Goal: Navigation & Orientation: Find specific page/section

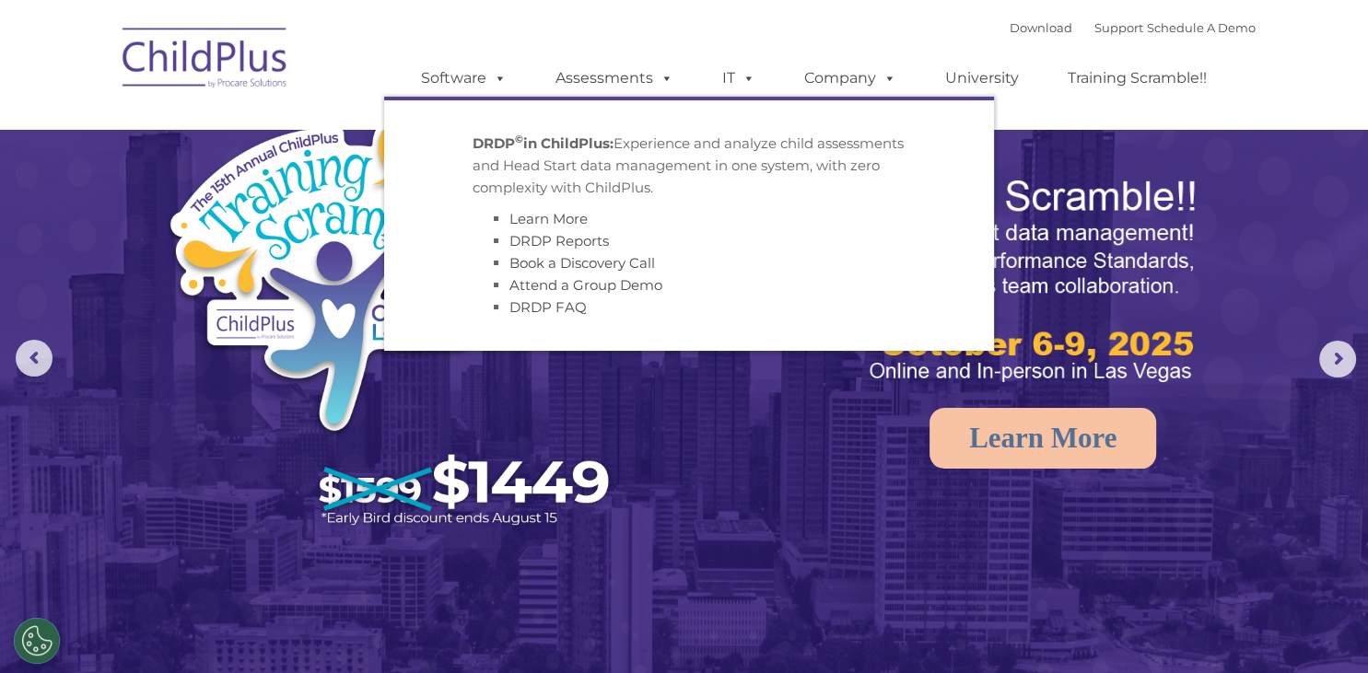
select select "MEDIUM"
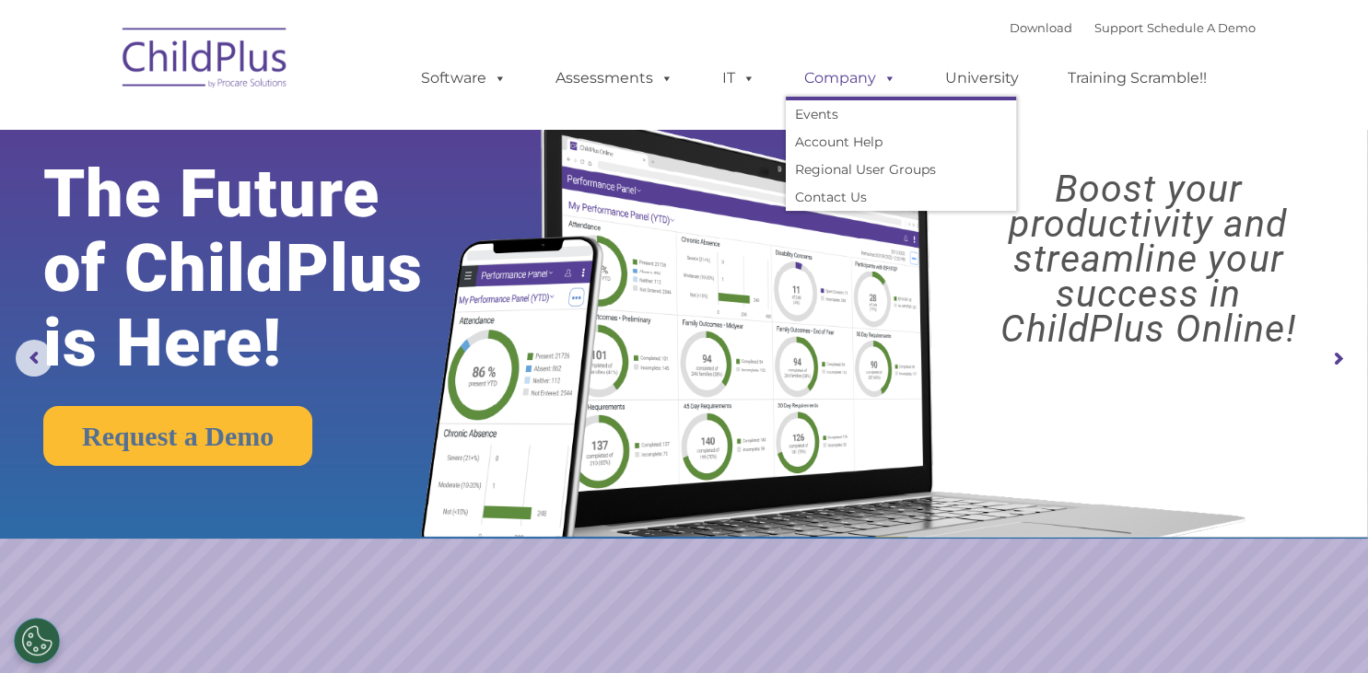
click at [851, 83] on link "Company" at bounding box center [850, 78] width 129 height 37
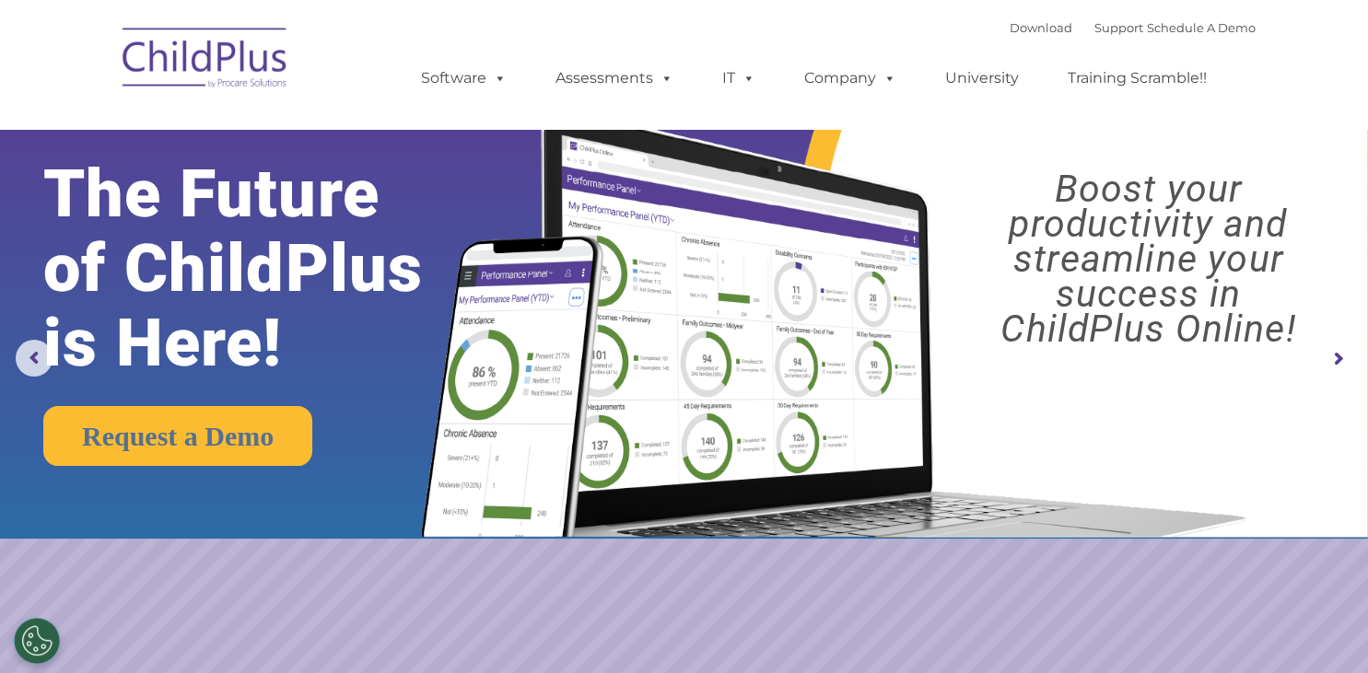
click at [1010, 19] on div "Download Support | Schedule A Demo " at bounding box center [1133, 28] width 246 height 28
click at [1100, 36] on div "Download Support | Schedule A Demo " at bounding box center [1133, 28] width 246 height 28
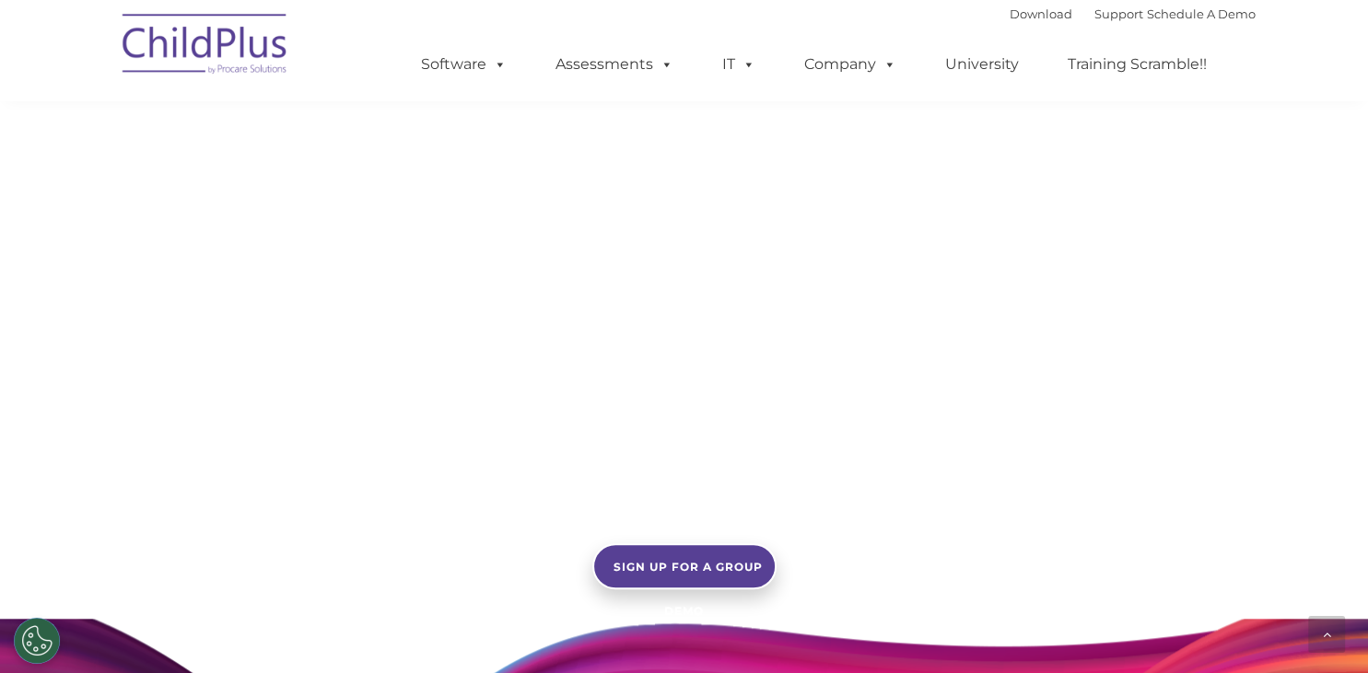
scroll to position [1210, 0]
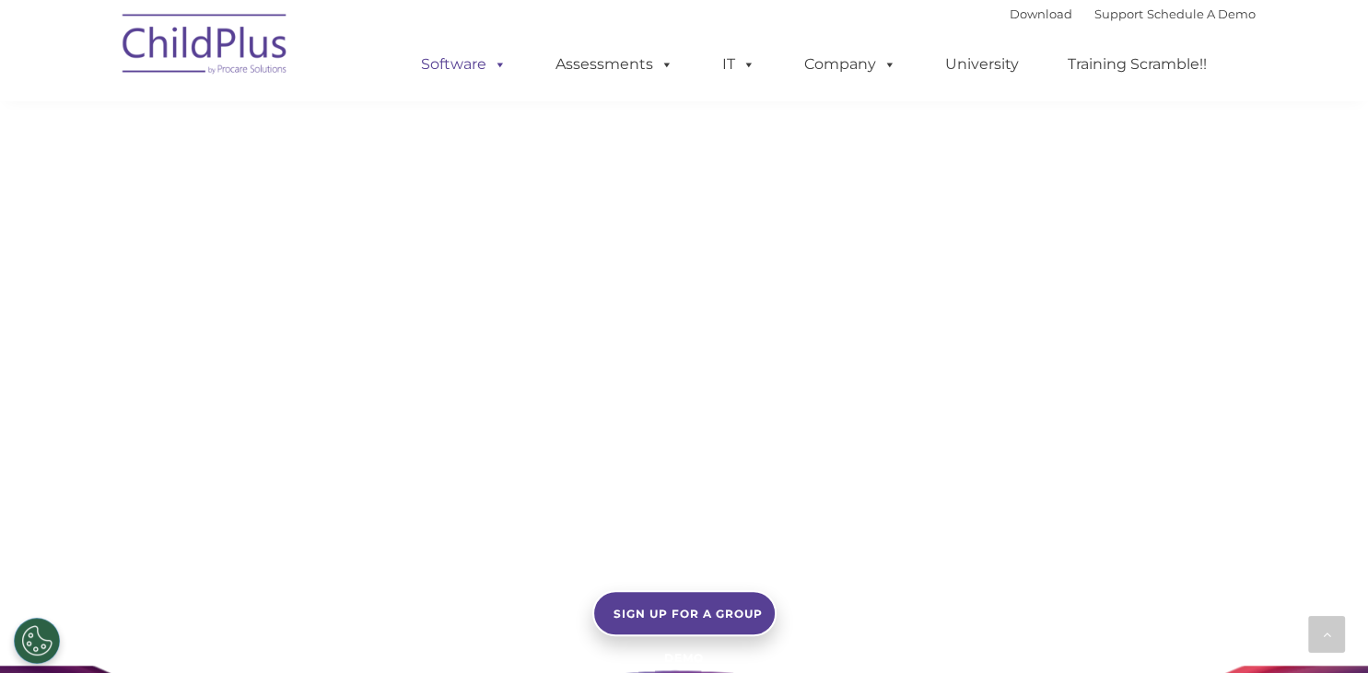
click at [473, 77] on link "Software" at bounding box center [464, 64] width 123 height 37
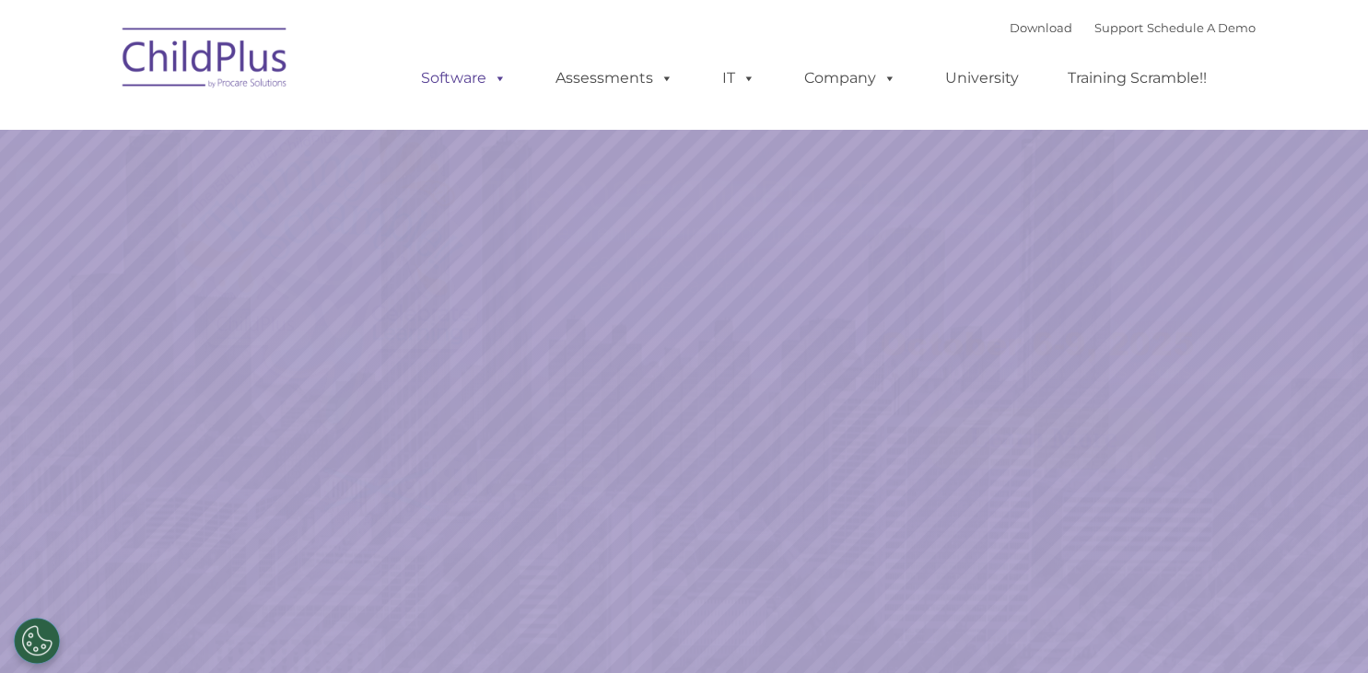
select select "MEDIUM"
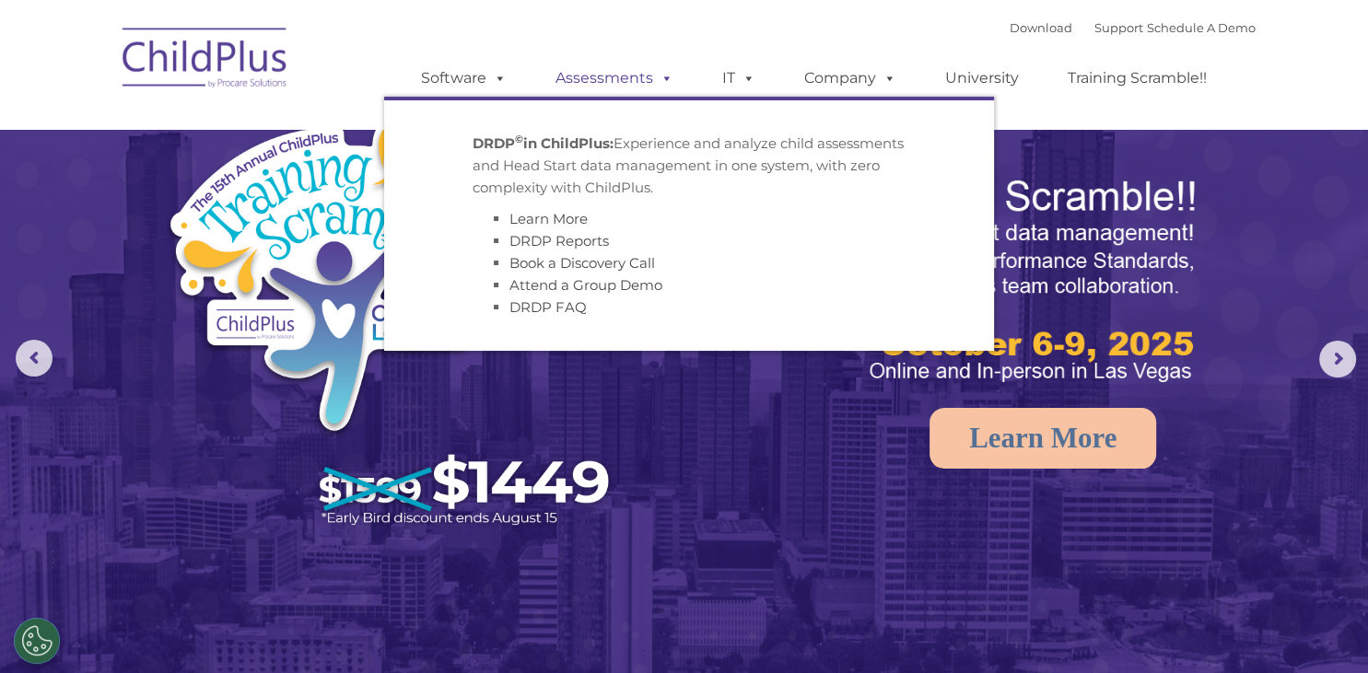
click at [602, 87] on link "Assessments" at bounding box center [614, 78] width 155 height 37
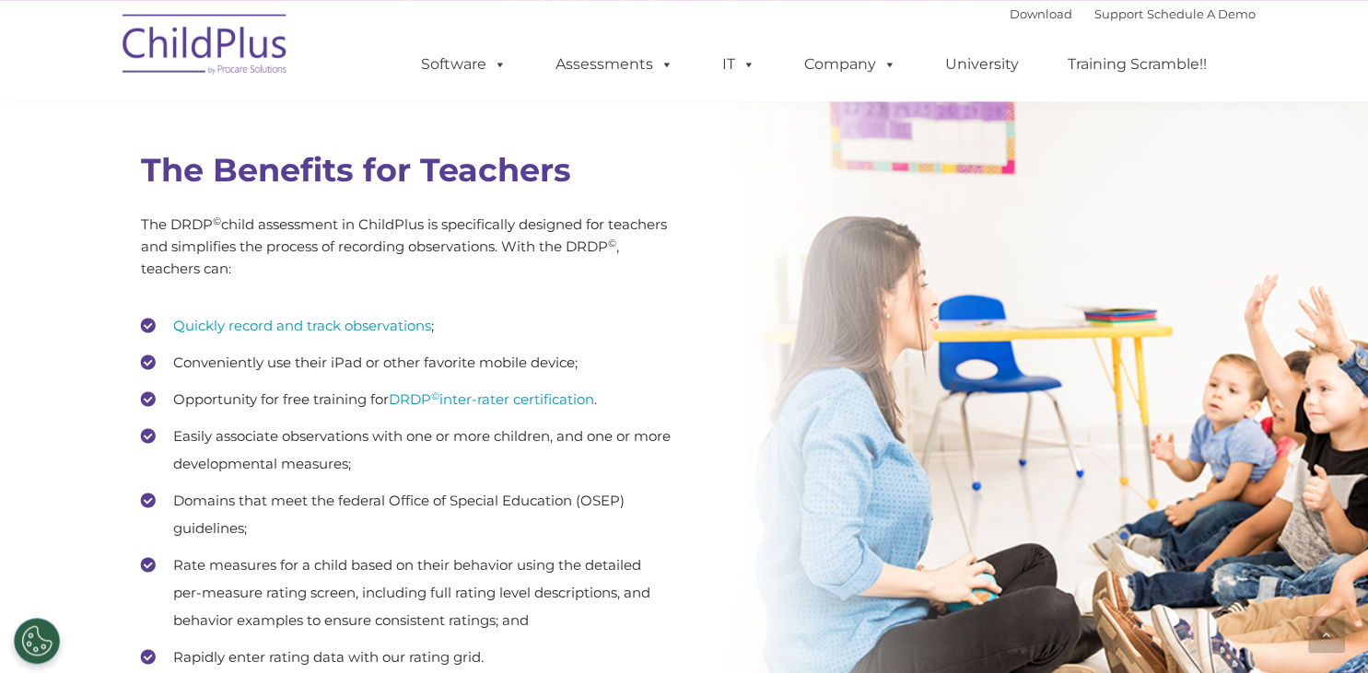
scroll to position [2432, 0]
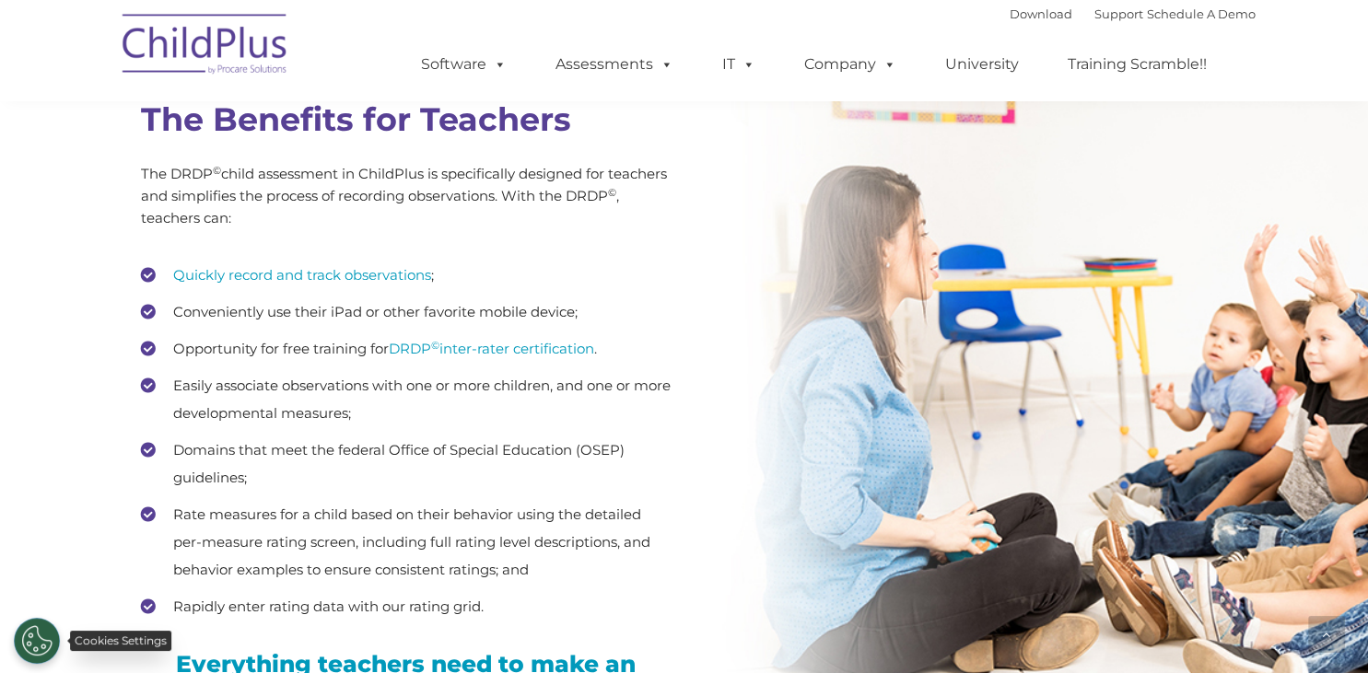
click at [44, 664] on button "Cookies Settings" at bounding box center [37, 641] width 46 height 46
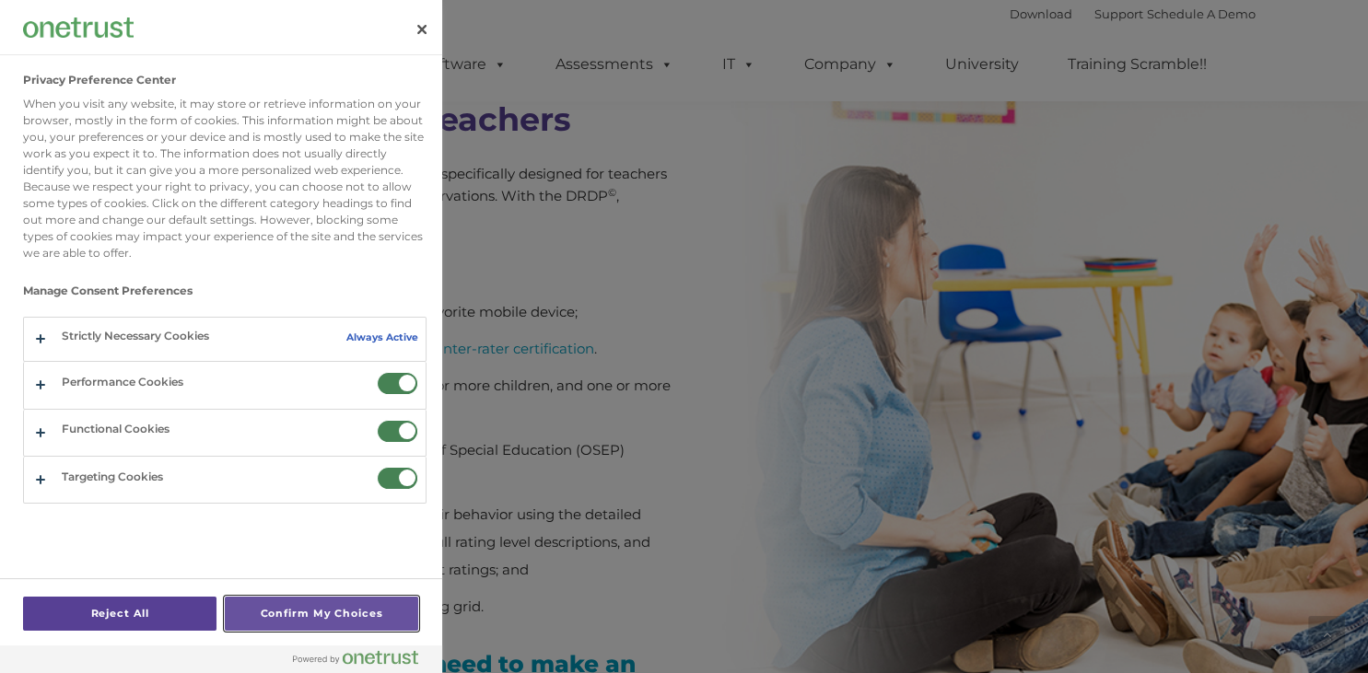
click at [336, 623] on button "Confirm My Choices" at bounding box center [321, 614] width 193 height 34
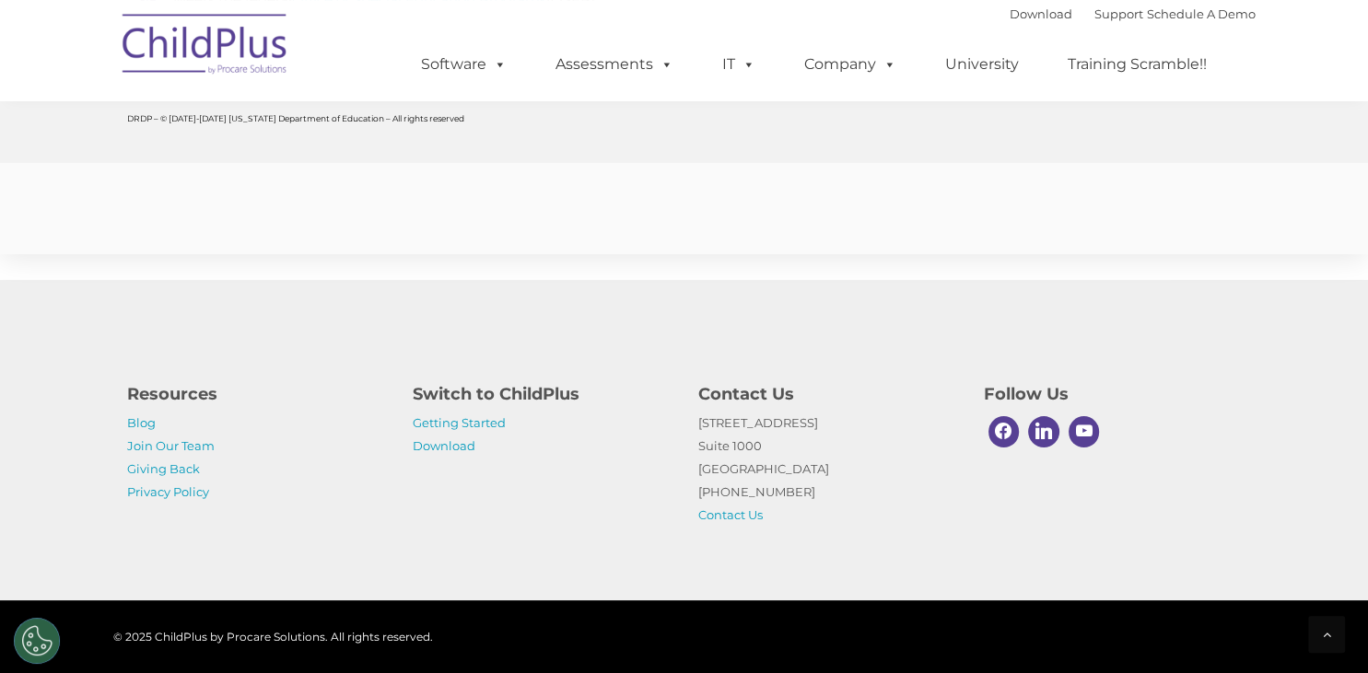
scroll to position [7284, 0]
click at [451, 424] on link "Getting Started" at bounding box center [459, 422] width 93 height 15
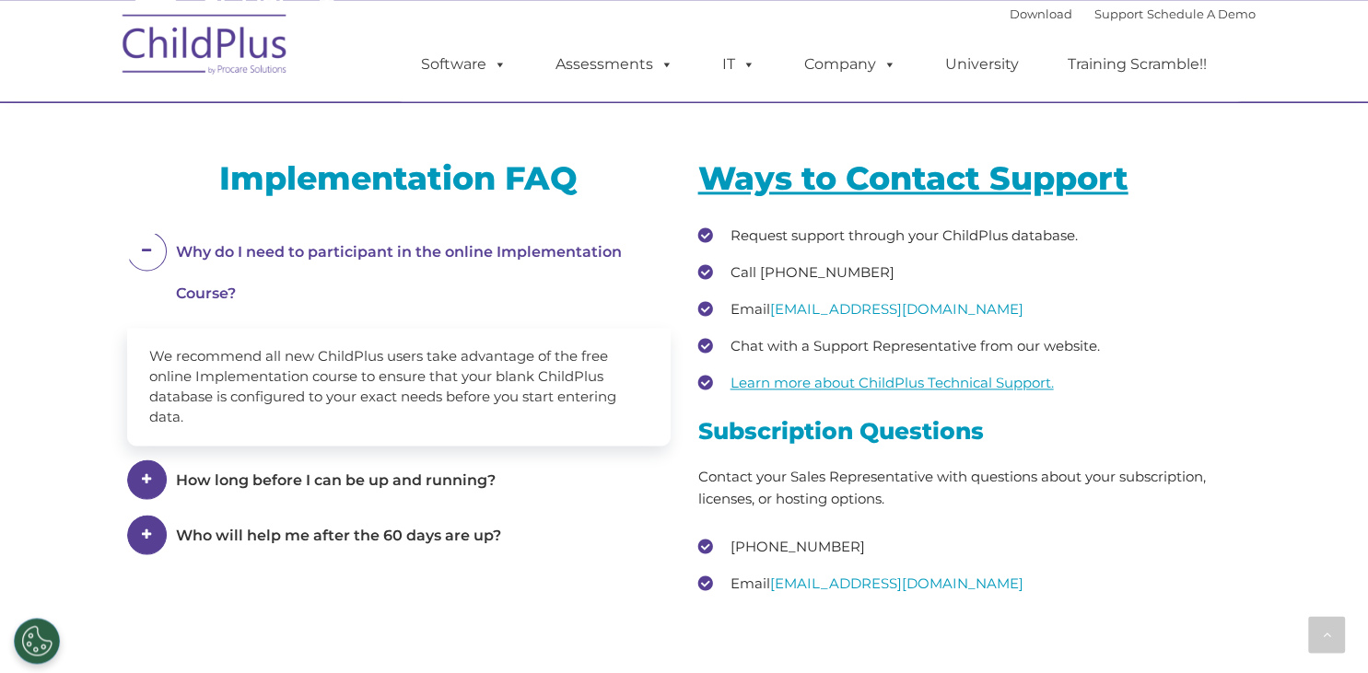
scroll to position [2224, 0]
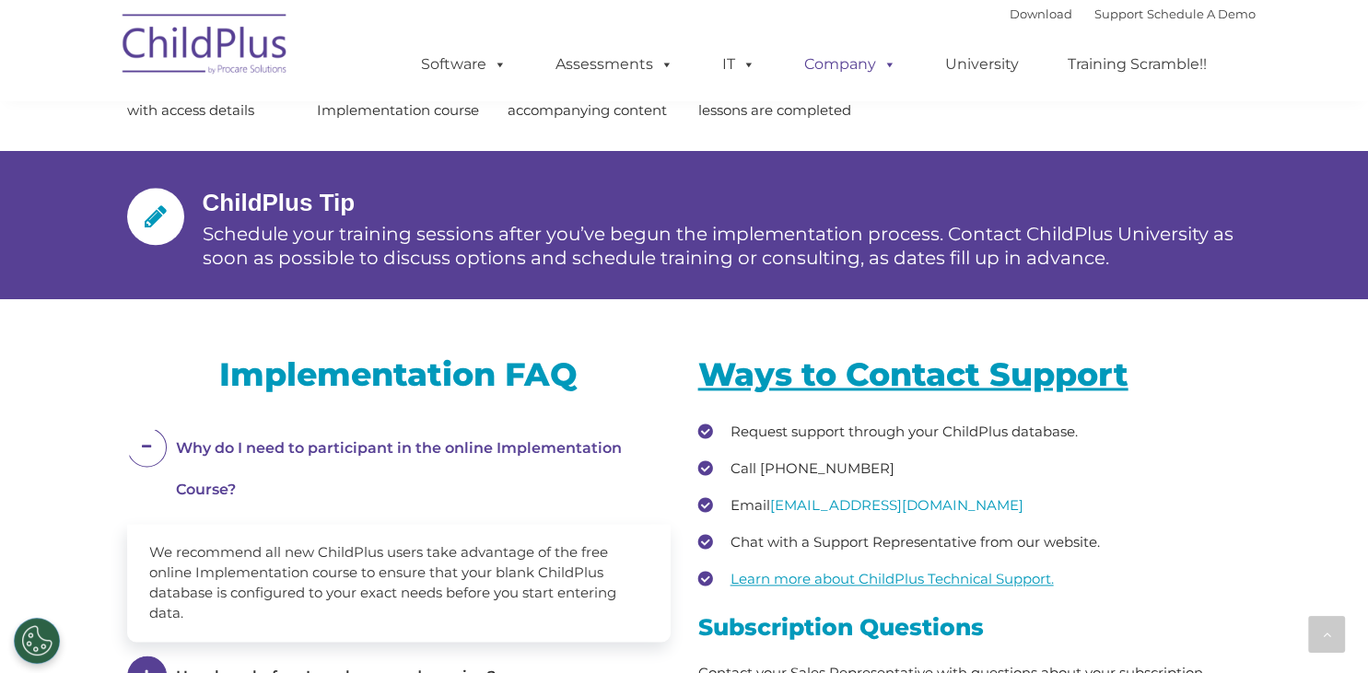
click at [838, 65] on link "Company" at bounding box center [850, 64] width 129 height 37
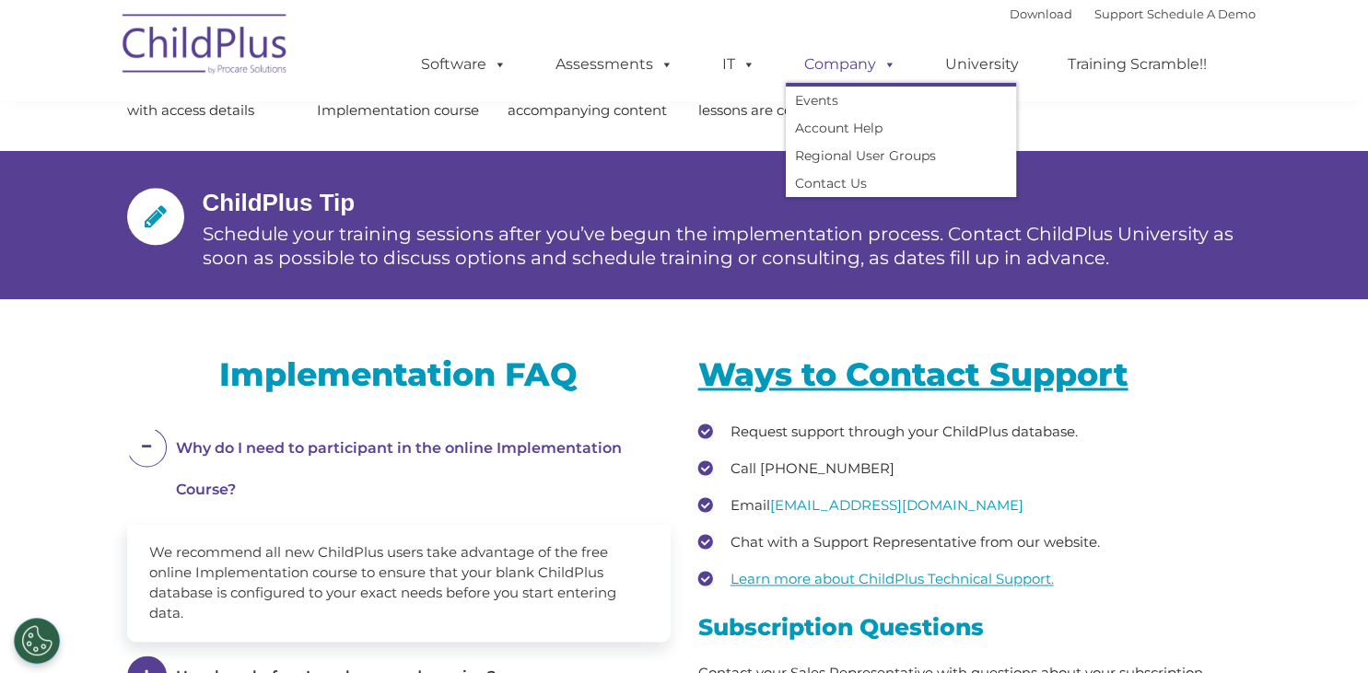
scroll to position [0, 0]
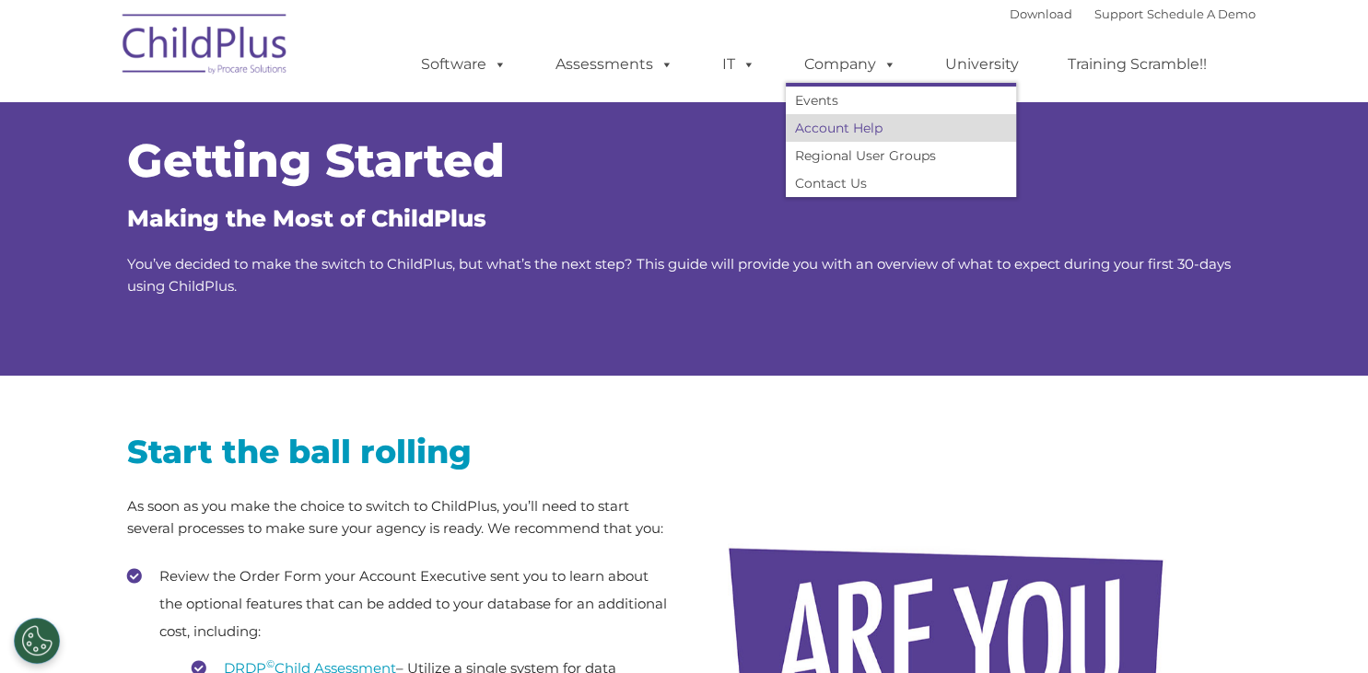
click at [830, 135] on link "Account Help" at bounding box center [901, 128] width 230 height 28
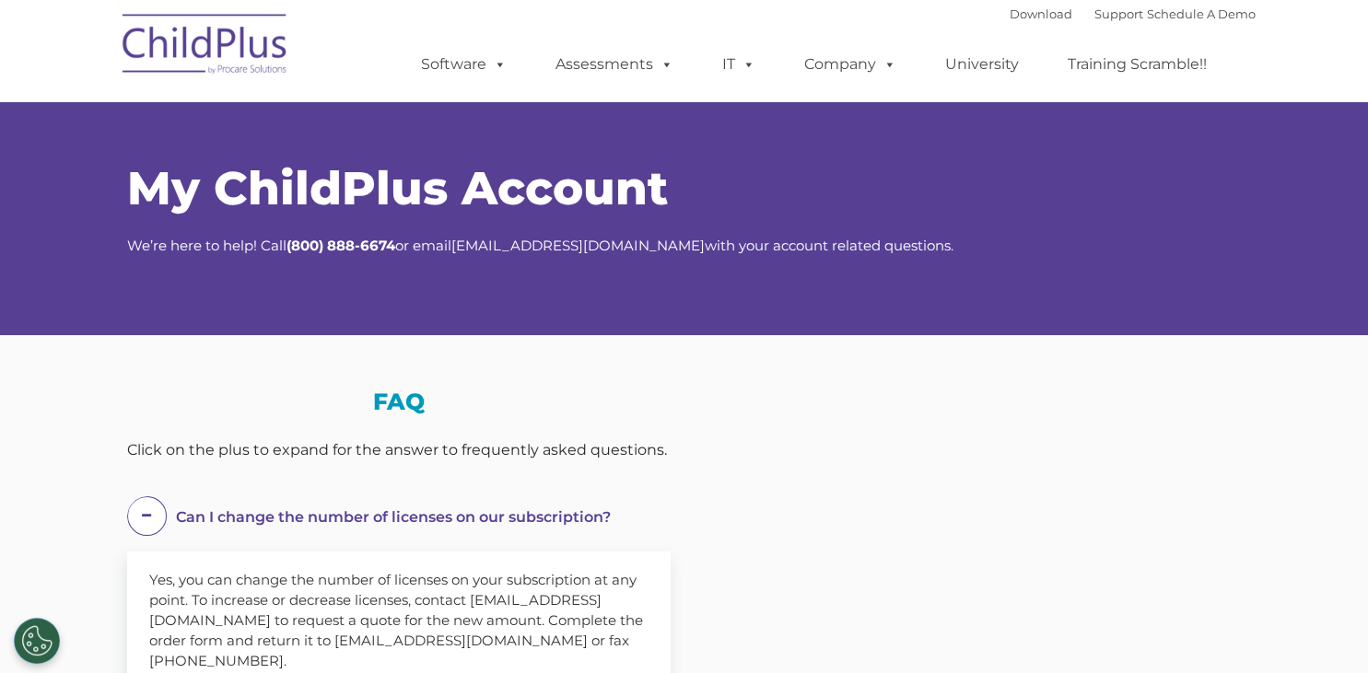
select select "MEDIUM"
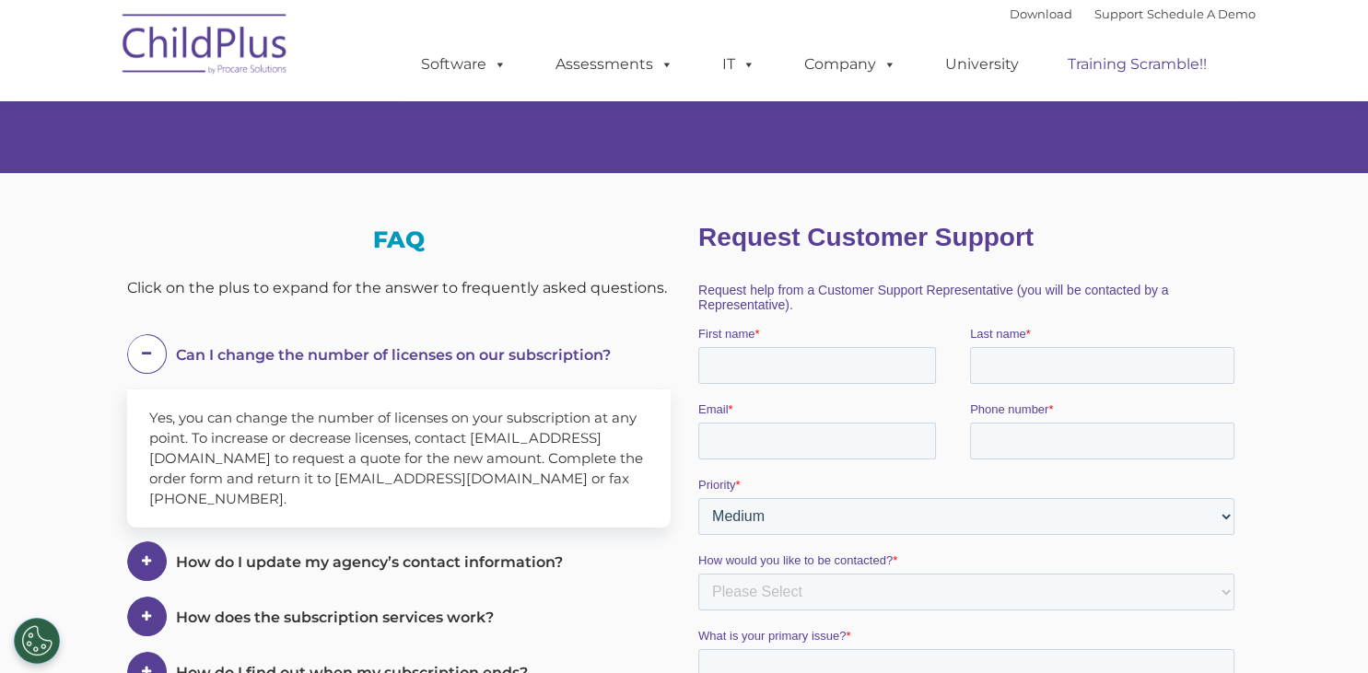
scroll to position [154, 0]
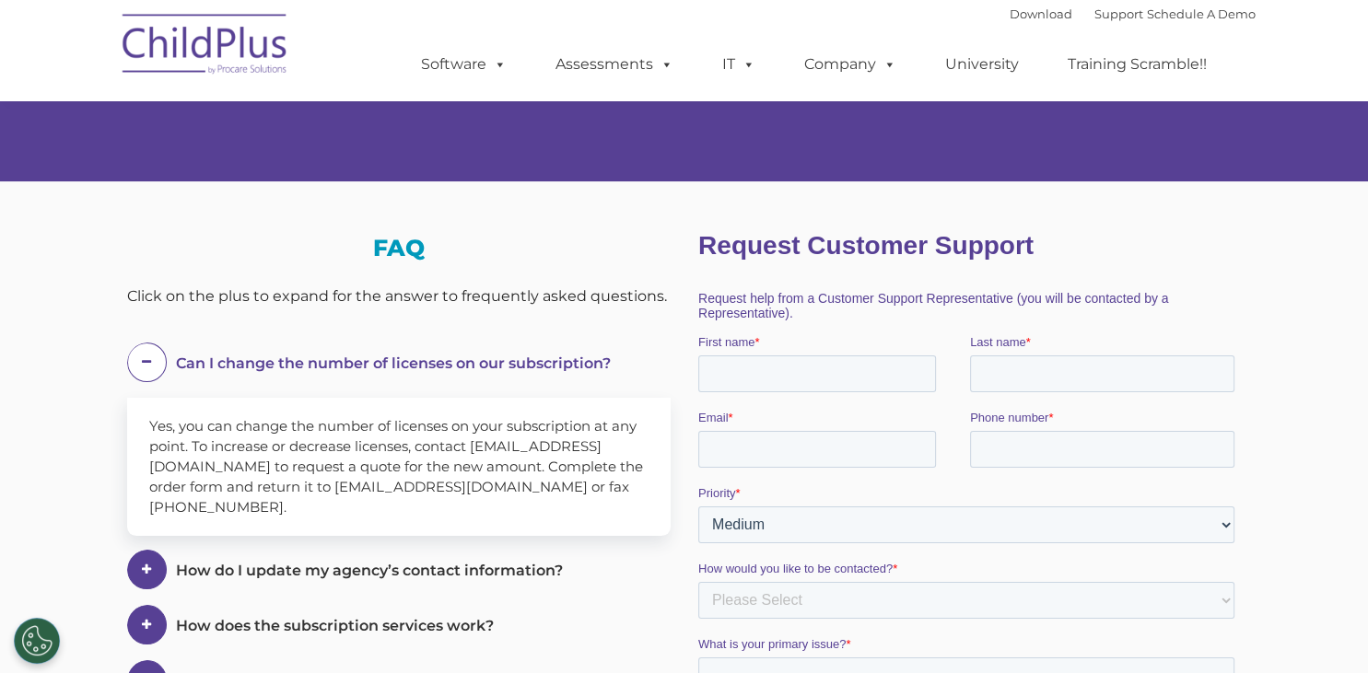
click at [1225, 25] on div "Download Support | Schedule A Demo " at bounding box center [1133, 14] width 246 height 28
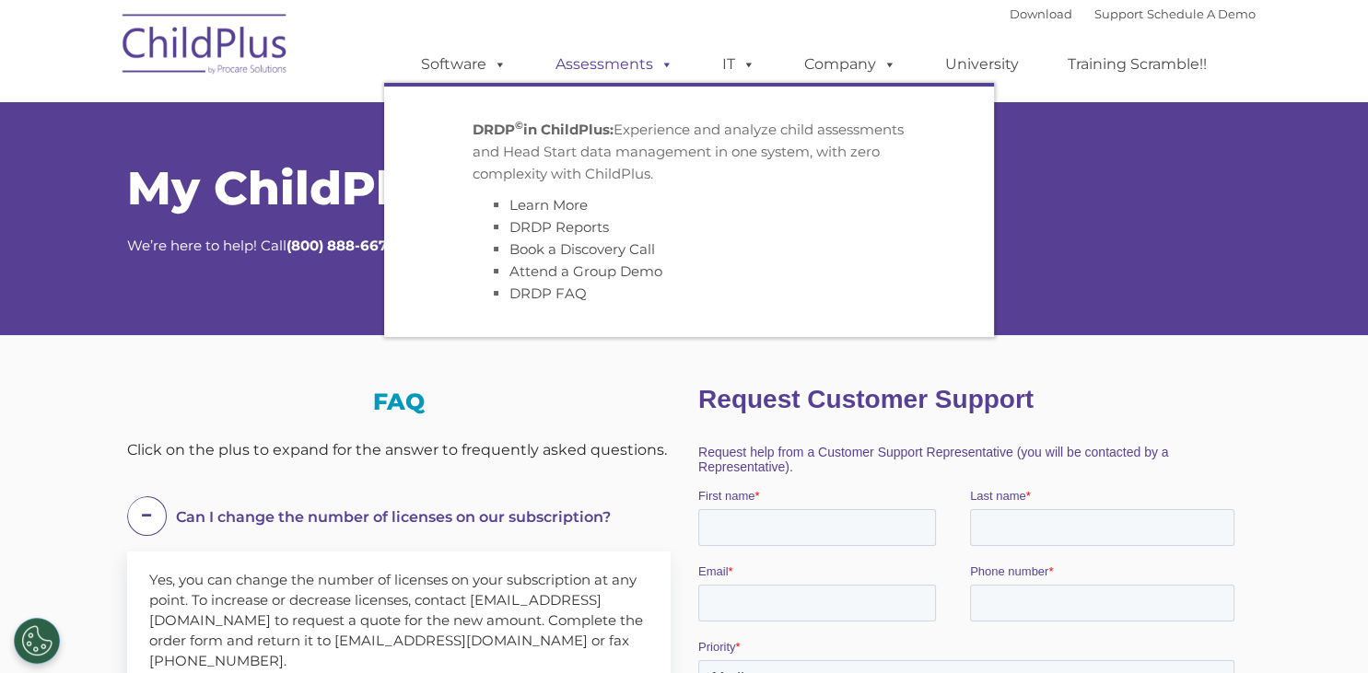
click at [613, 53] on link "Assessments" at bounding box center [614, 64] width 155 height 37
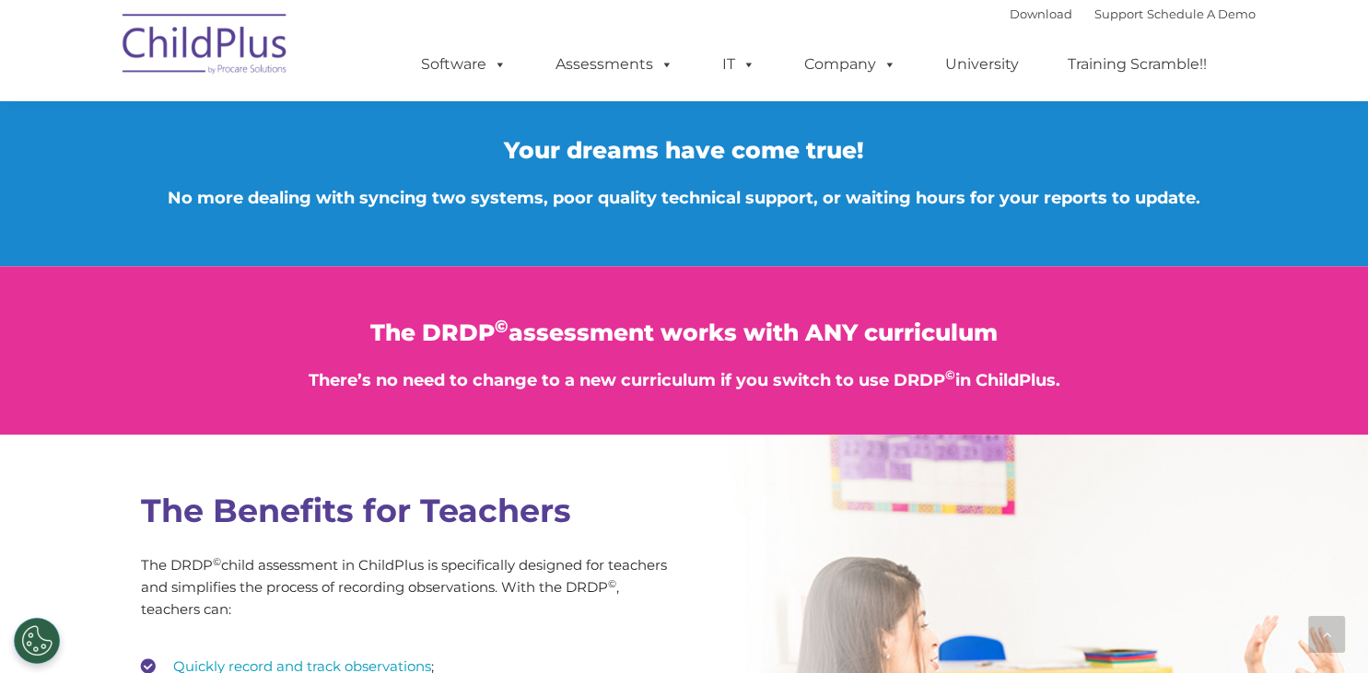
scroll to position [2140, 0]
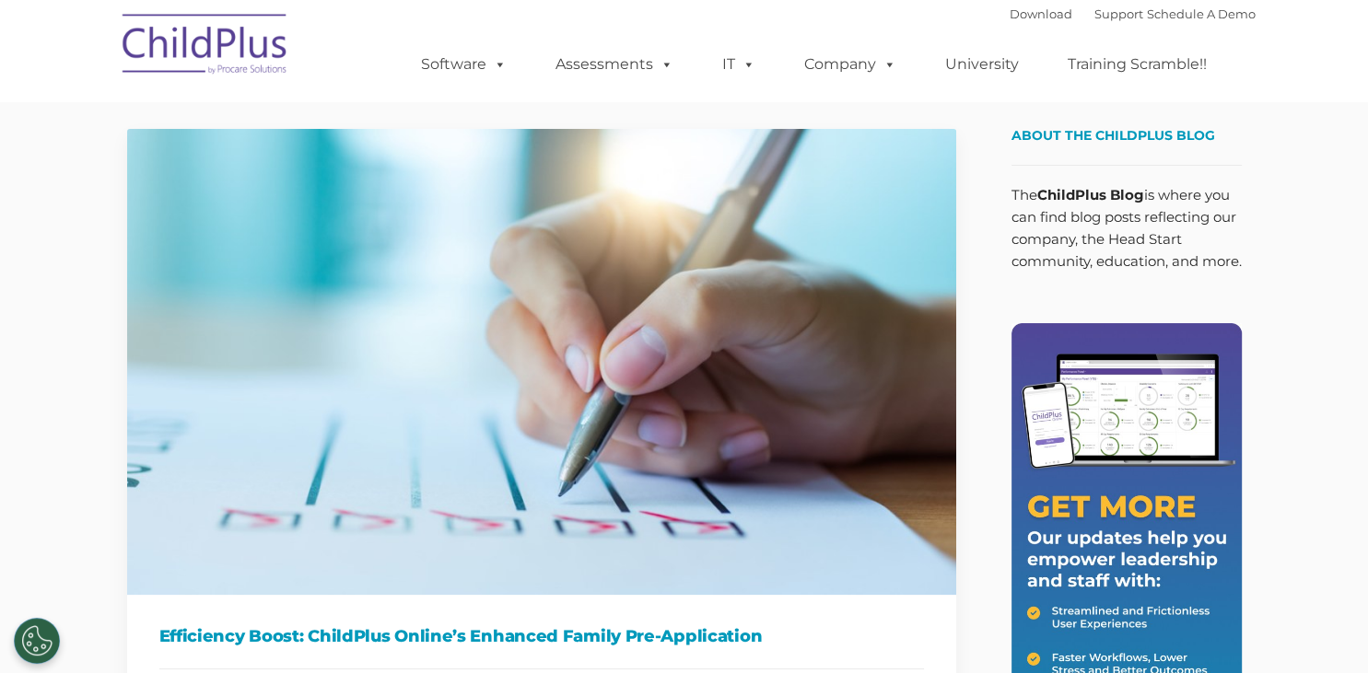
click at [1301, 63] on nav "Download Support | Schedule A Demo  MENU MENU Software ChildPlus: The original…" at bounding box center [684, 50] width 1368 height 101
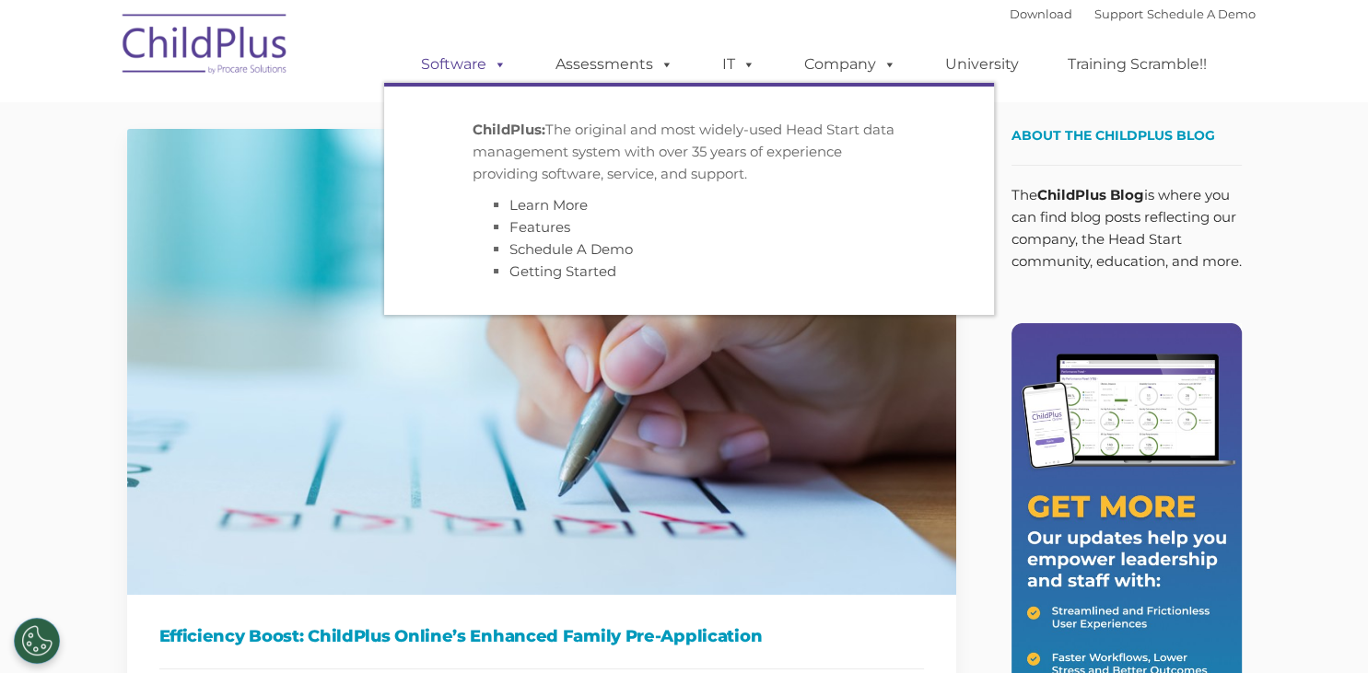
click at [462, 61] on link "Software" at bounding box center [464, 64] width 123 height 37
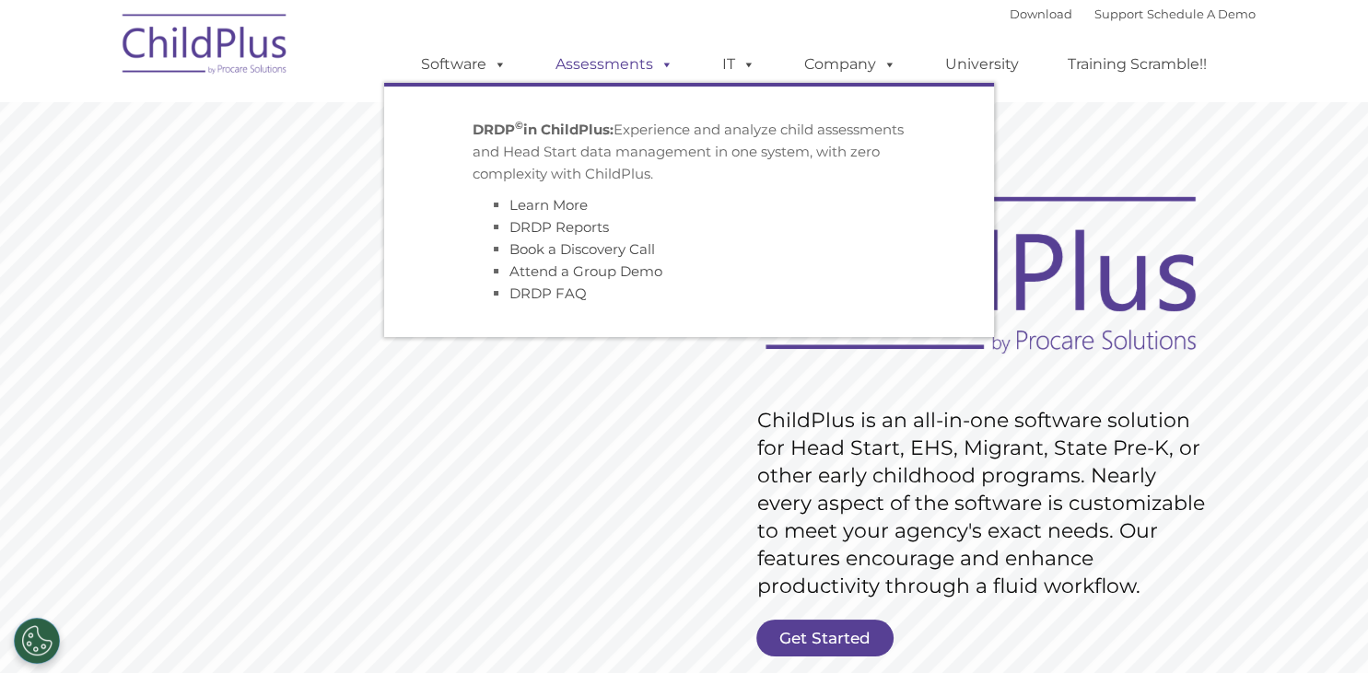
click at [633, 66] on link "Assessments" at bounding box center [614, 64] width 155 height 37
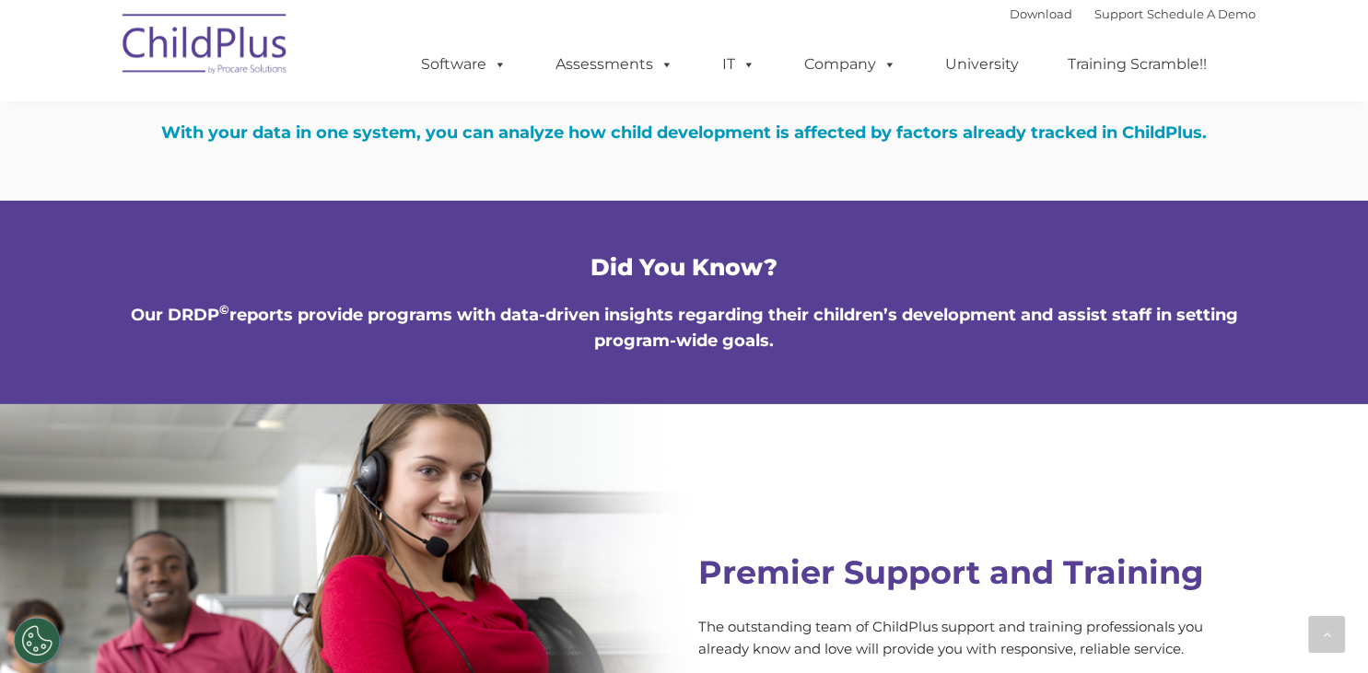
scroll to position [6420, 0]
